Goal: Use online tool/utility: Utilize a website feature to perform a specific function

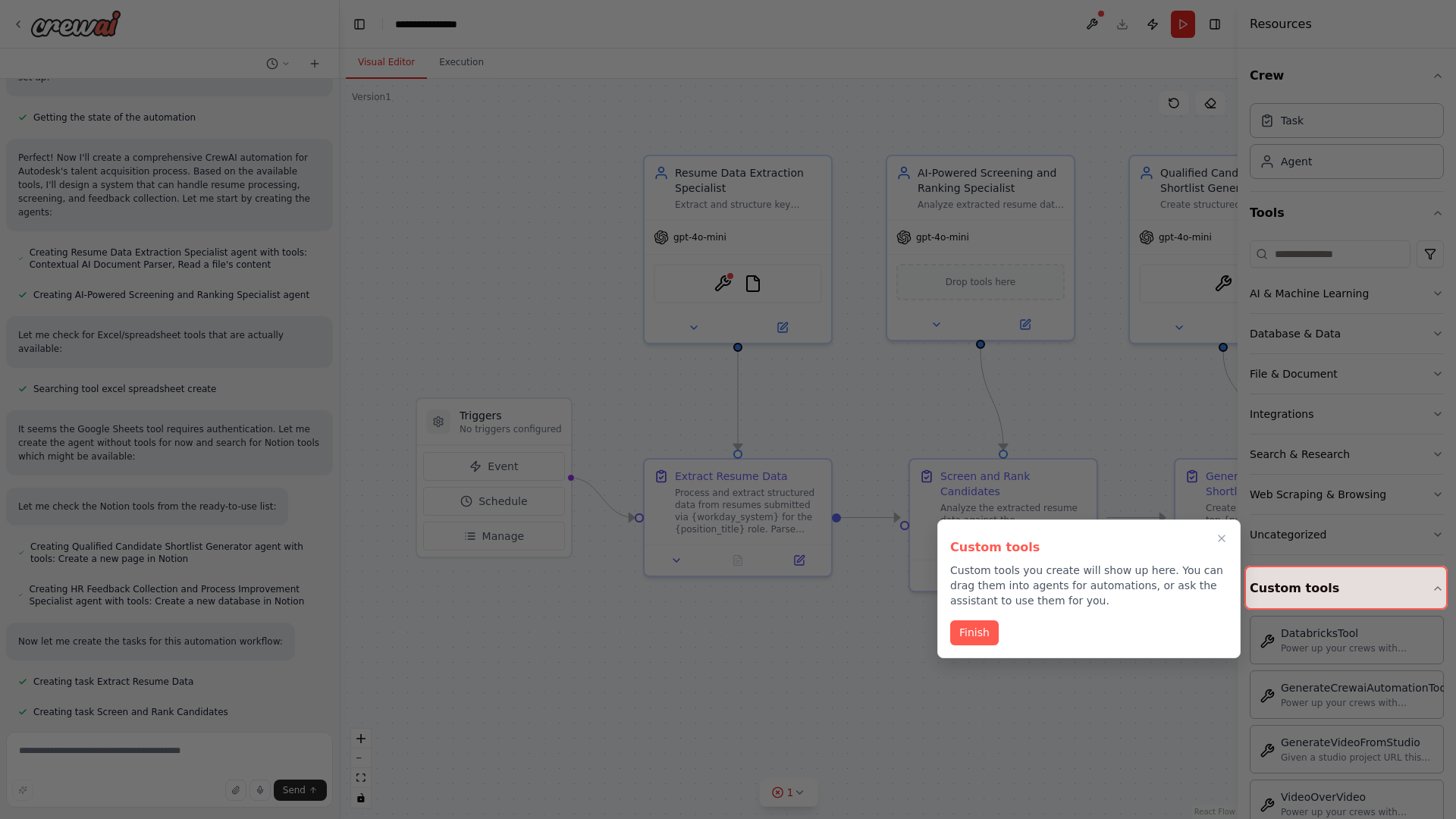
scroll to position [766, 0]
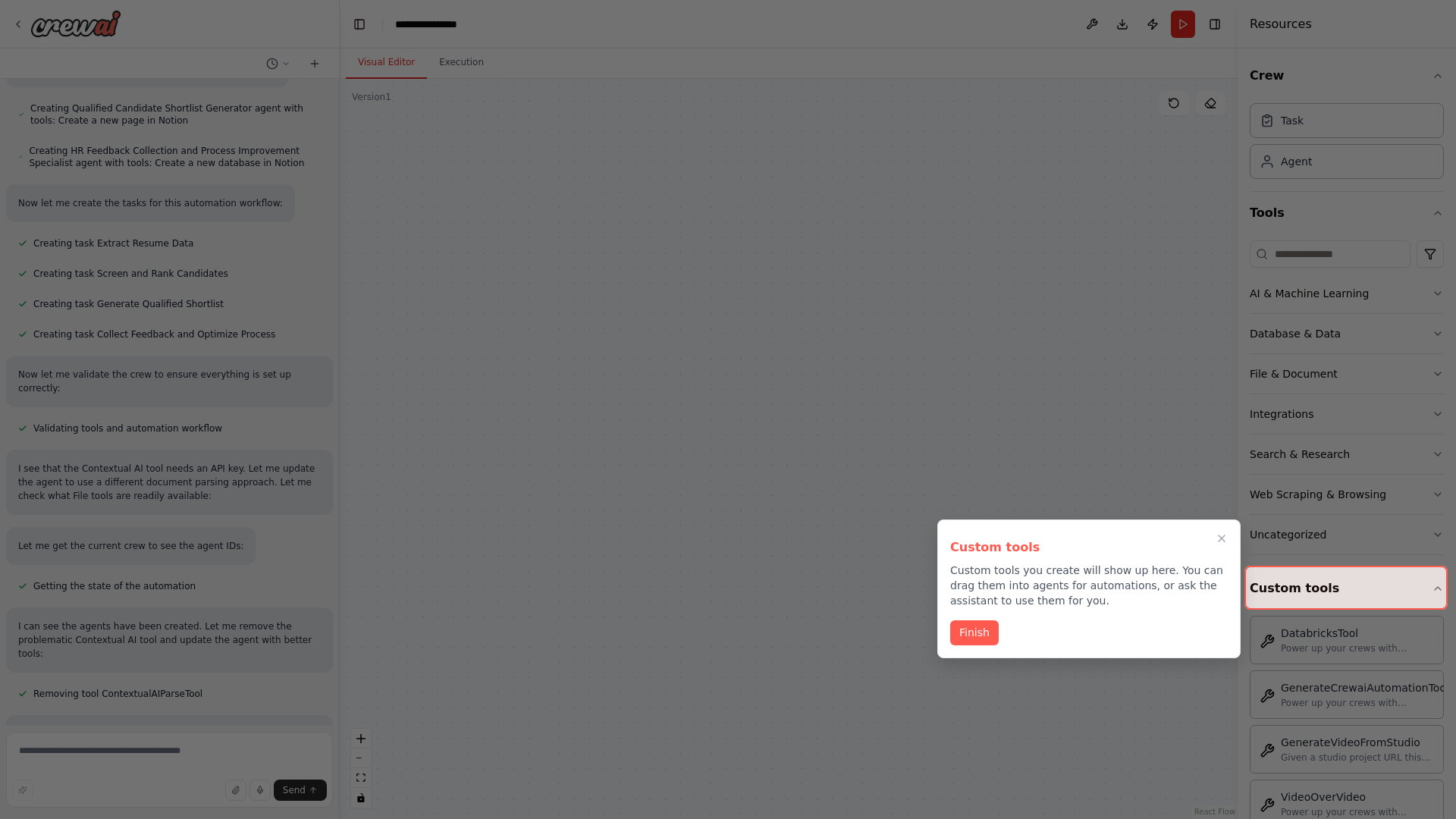
scroll to position [1210, 0]
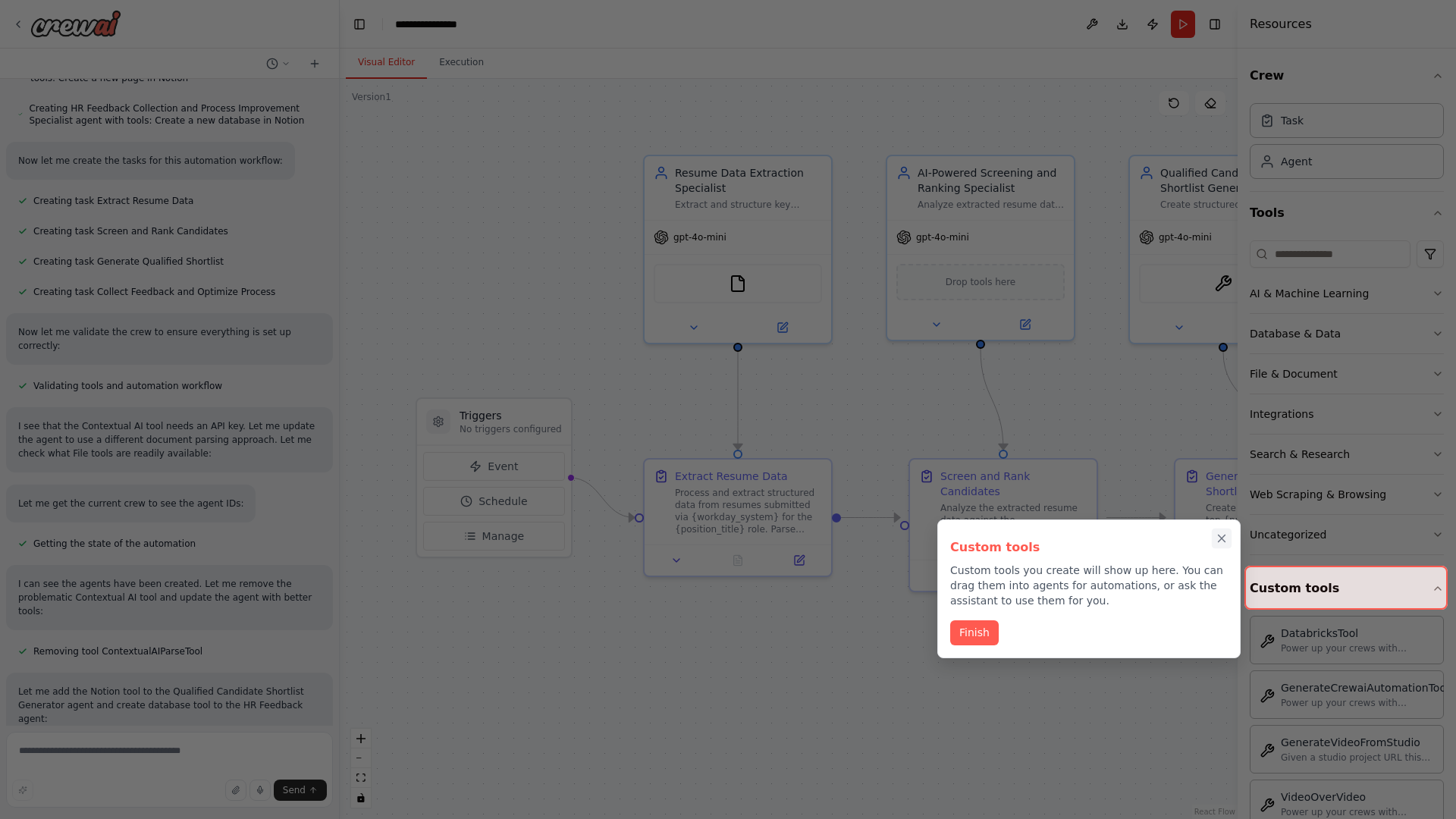
click at [1222, 538] on icon "Close walkthrough" at bounding box center [1222, 539] width 7 height 7
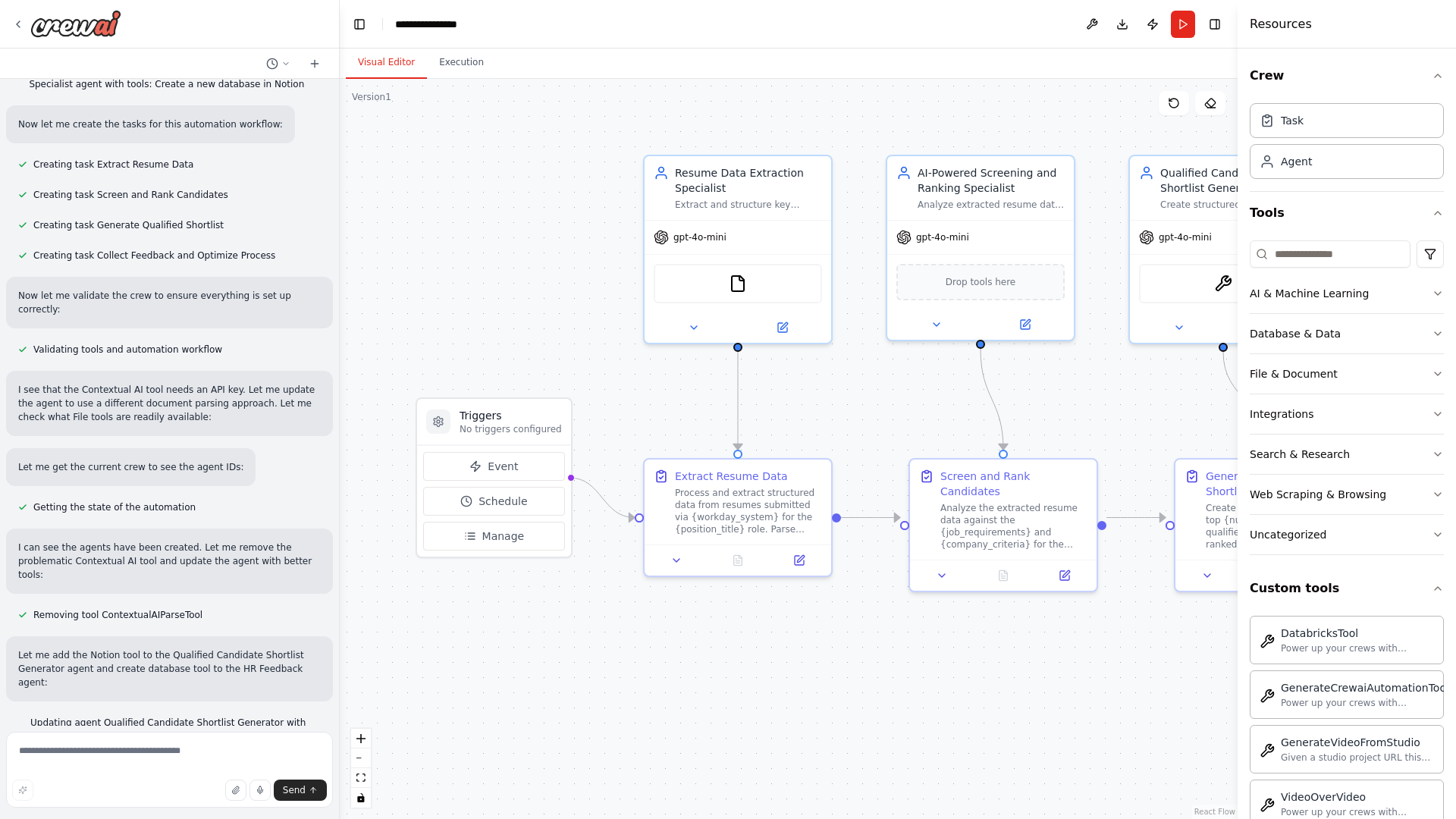
scroll to position [1290, 0]
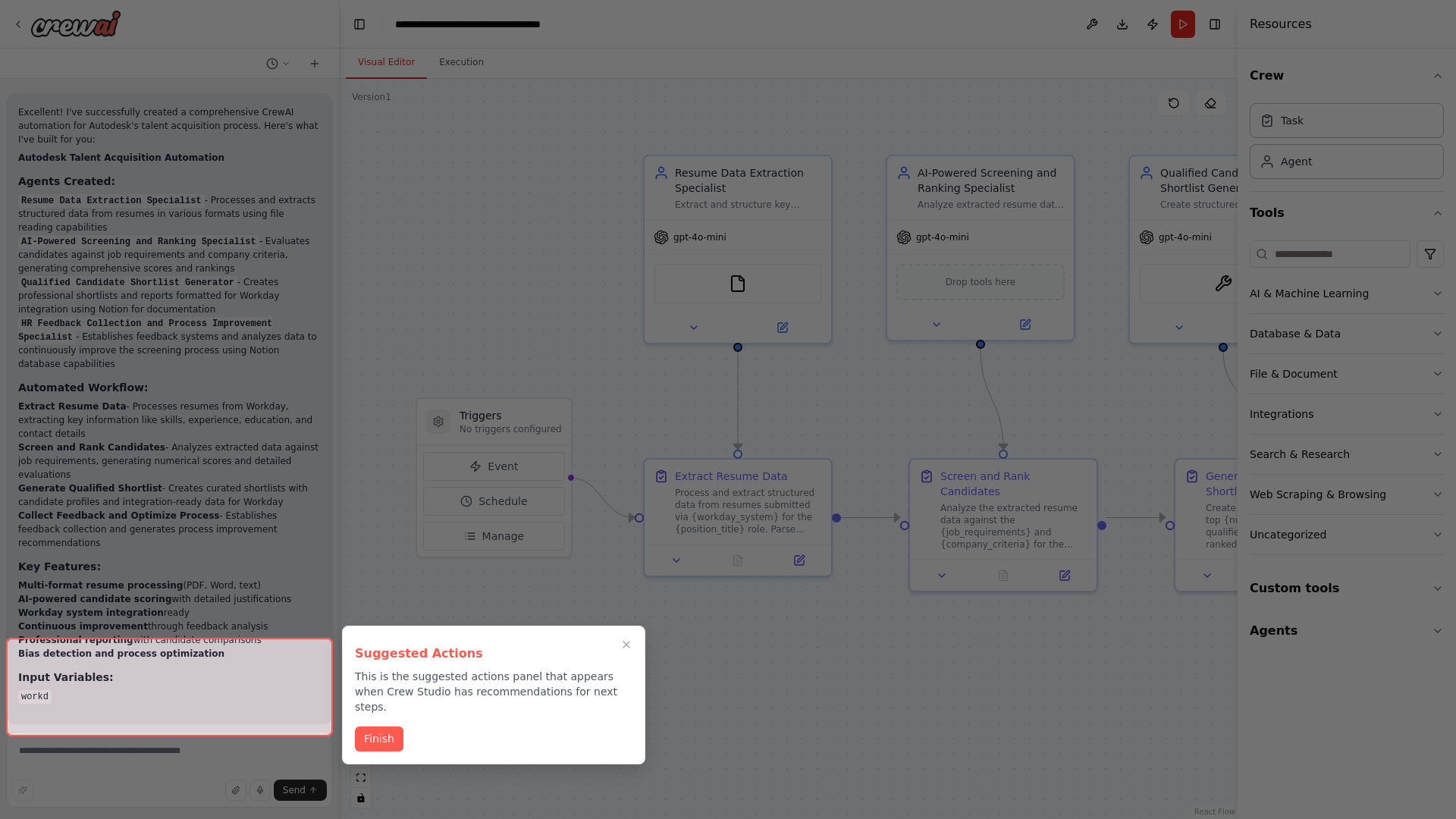
scroll to position [2161, 0]
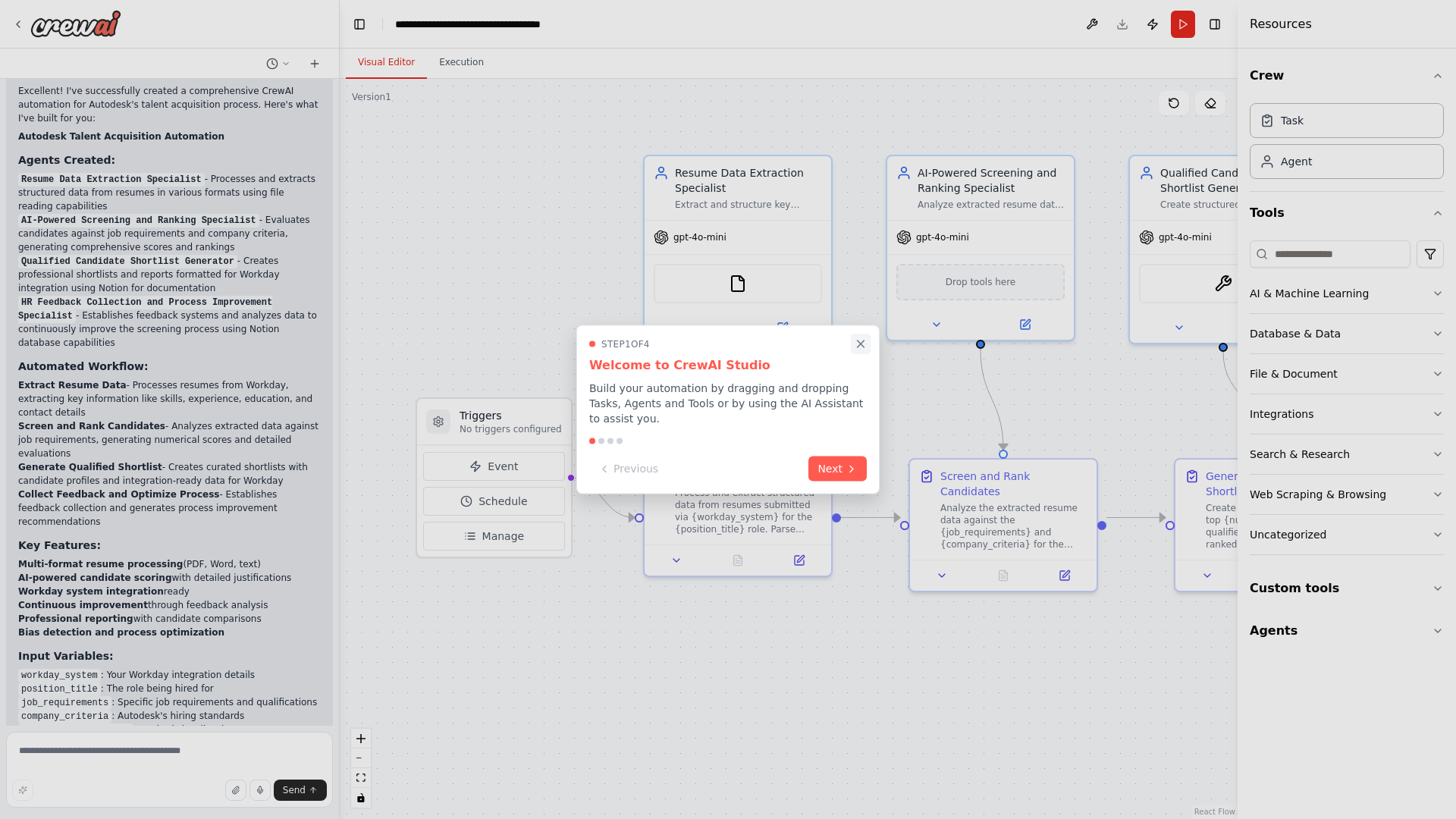
click at [861, 347] on icon "Close walkthrough" at bounding box center [861, 344] width 7 height 7
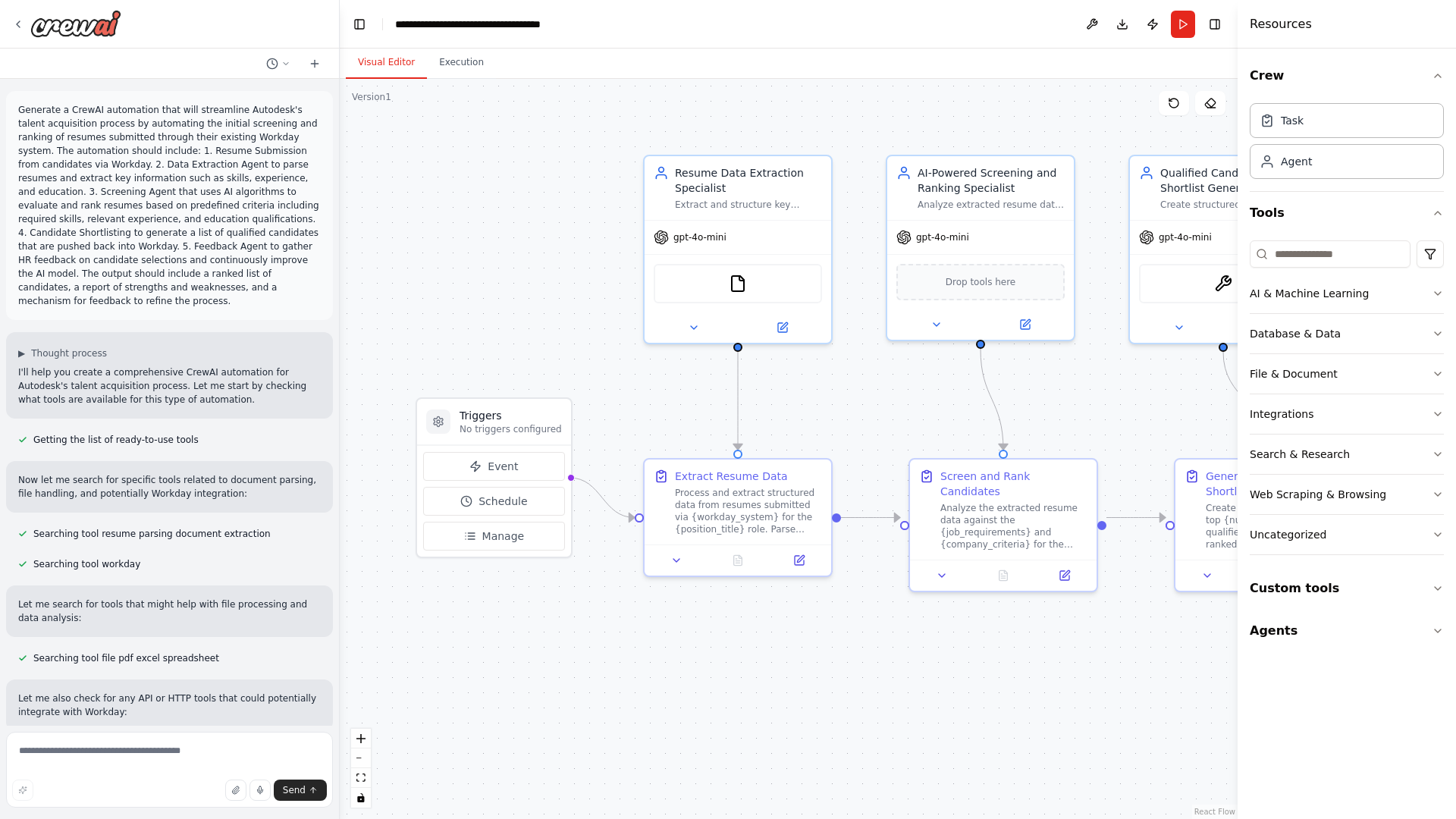
click at [22, 106] on p "Generate a CrewAI automation that will streamline Autodesk's talent acquisition…" at bounding box center [169, 206] width 302 height 205
click at [447, 167] on div ".deletable-edge-delete-btn { width: 20px; height: 20px; border: 0px solid #ffff…" at bounding box center [789, 449] width 898 height 740
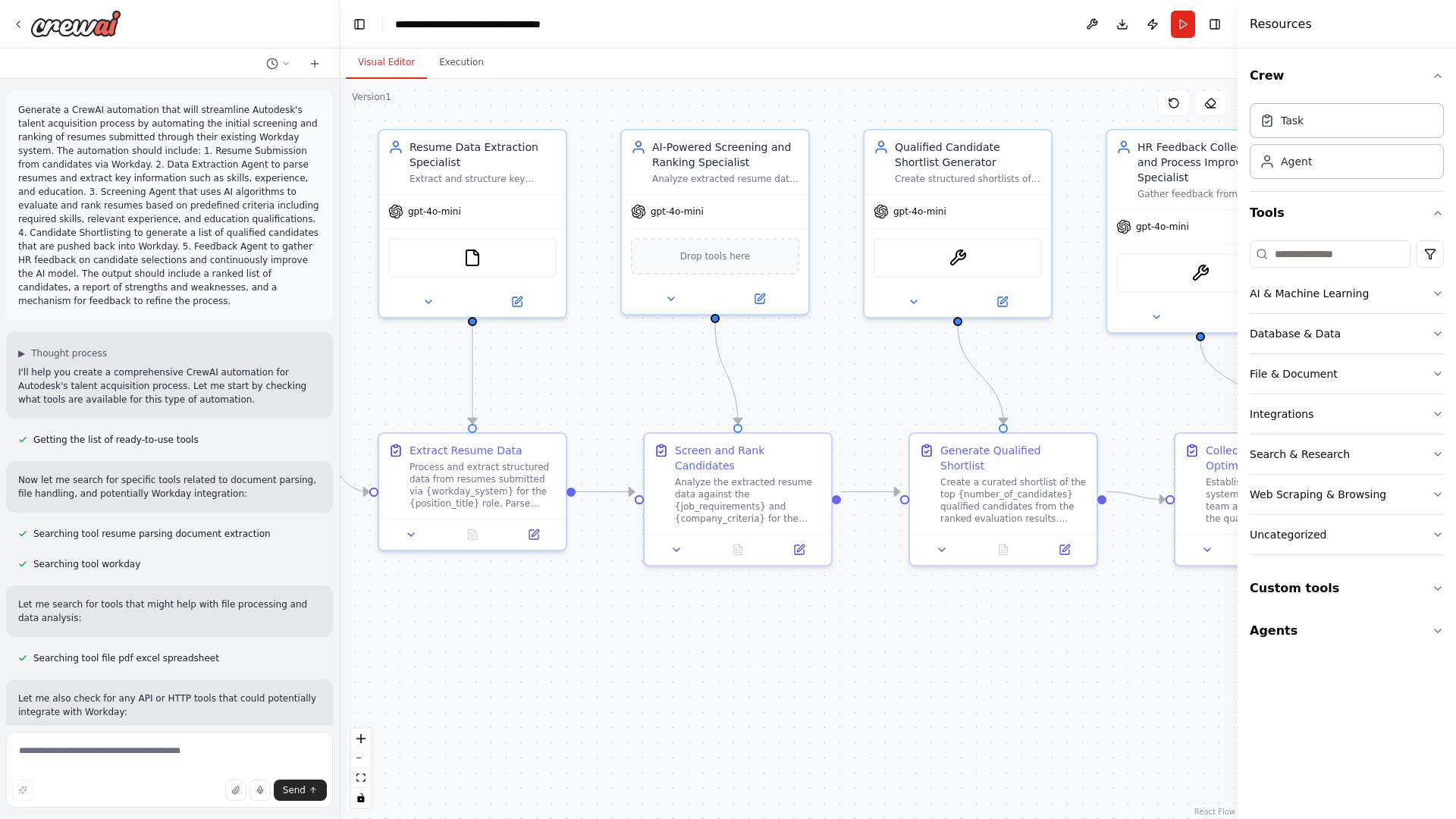
drag, startPoint x: 530, startPoint y: 603, endPoint x: 213, endPoint y: 573, distance: 318.4
click at [213, 573] on div "Generate a CrewAI automation that will streamline Autodesk's talent acquisition…" at bounding box center [728, 409] width 1456 height 819
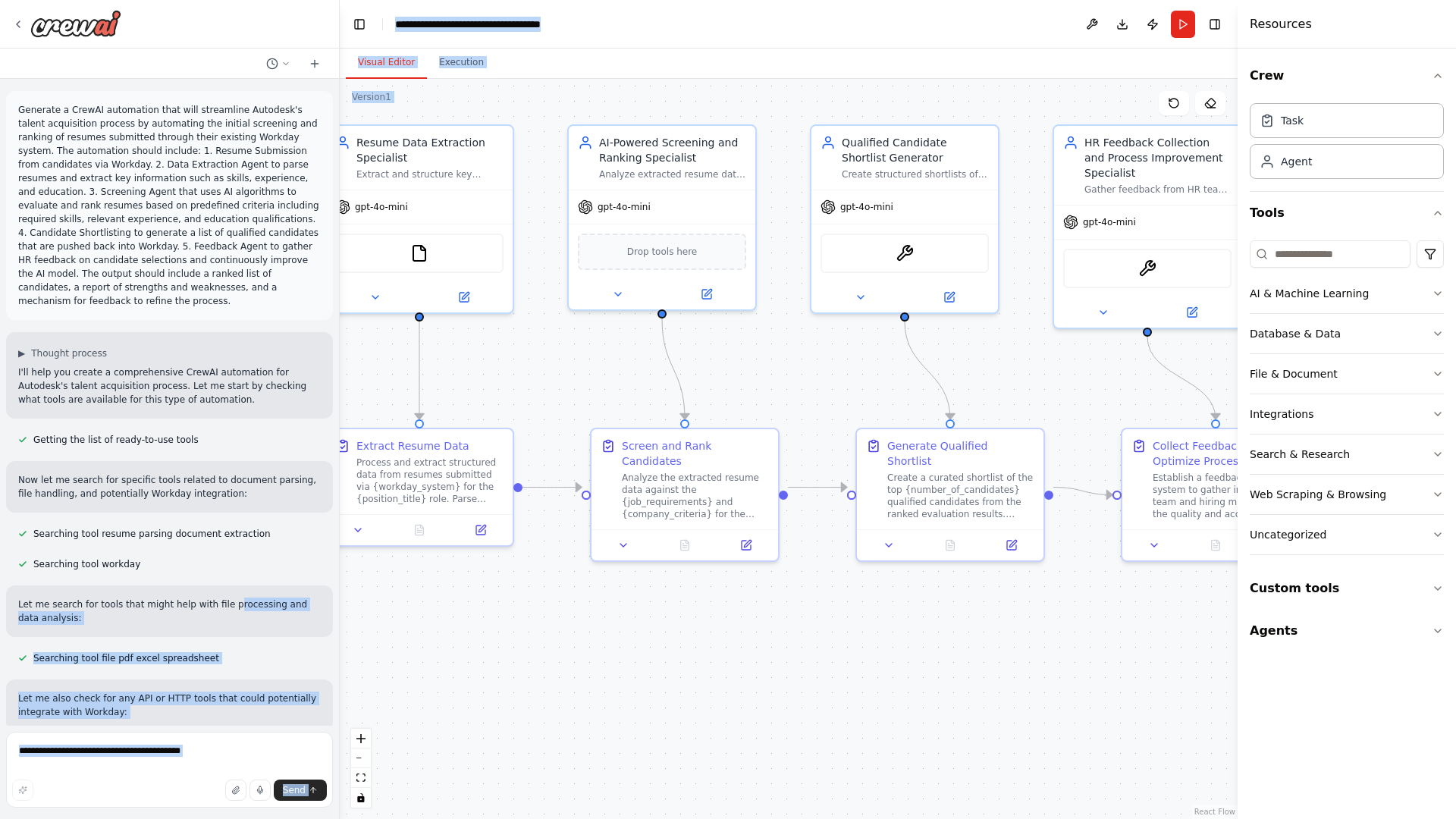
drag, startPoint x: 213, startPoint y: 573, endPoint x: 500, endPoint y: 403, distance: 333.6
click at [500, 403] on div "Generate a CrewAI automation that will streamline Autodesk's talent acquisition…" at bounding box center [728, 409] width 1456 height 819
